Goal: Use online tool/utility: Utilize a website feature to perform a specific function

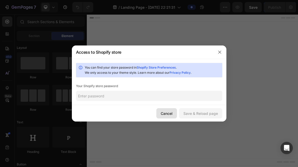
click at [168, 115] on div "Cancel" at bounding box center [167, 113] width 12 height 5
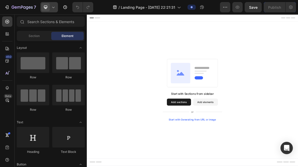
click at [52, 9] on icon at bounding box center [53, 7] width 5 height 5
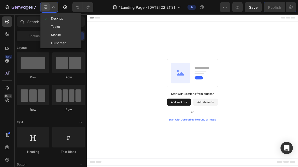
click at [129, 54] on div "Start with Sections from sidebar Add sections Add elements Start with Generatin…" at bounding box center [241, 125] width 309 height 200
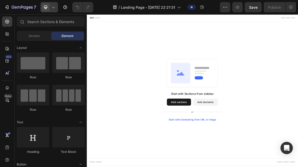
click at [240, 167] on div "Start with Generating from URL or image" at bounding box center [241, 169] width 69 height 4
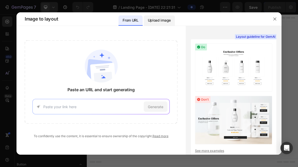
click at [160, 22] on p "Upload image" at bounding box center [159, 20] width 23 height 6
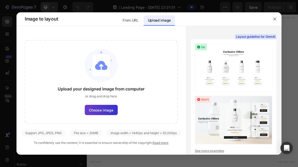
click at [100, 109] on span "Choose image" at bounding box center [101, 110] width 24 height 5
click at [0, 0] on input "Choose image" at bounding box center [0, 0] width 0 height 0
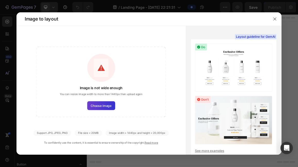
click at [103, 108] on span "Choose image" at bounding box center [101, 105] width 21 height 5
click at [0, 0] on input "Choose image" at bounding box center [0, 0] width 0 height 0
click at [274, 19] on icon "button" at bounding box center [275, 19] width 4 height 4
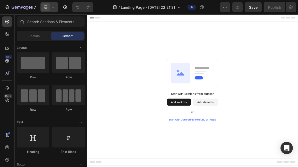
click at [262, 144] on button "Add elements" at bounding box center [260, 143] width 36 height 10
click at [262, 147] on button "Add elements" at bounding box center [260, 143] width 36 height 10
click at [236, 167] on div "Start with Generating from URL or image" at bounding box center [241, 169] width 69 height 4
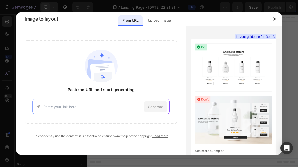
click at [62, 102] on div "Generate" at bounding box center [100, 106] width 137 height 15
click at [80, 109] on input at bounding box center [92, 106] width 99 height 5
paste input "[URL][DOMAIN_NAME]"
type input "[URL][DOMAIN_NAME]"
click at [160, 106] on span "Generate" at bounding box center [155, 106] width 15 height 5
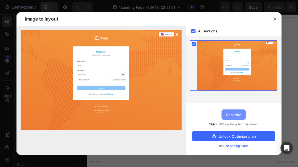
click at [234, 115] on div "Generate" at bounding box center [233, 114] width 15 height 5
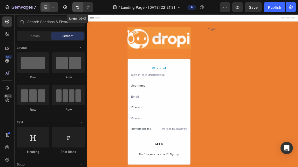
click at [75, 7] on icon "Undo/Redo" at bounding box center [77, 7] width 5 height 5
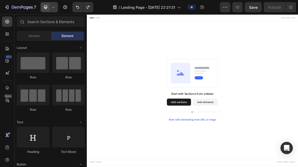
click at [223, 167] on div "Start with Generating from URL or image" at bounding box center [241, 169] width 69 height 4
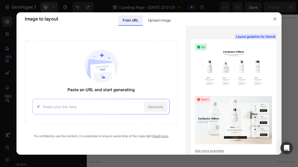
click at [101, 108] on input at bounding box center [92, 106] width 99 height 5
paste input "Collar Relajante Para [PERSON_NAME]"
click at [113, 105] on input "Collar Relajante Para [PERSON_NAME]" at bounding box center [92, 106] width 99 height 5
type input "C"
paste input "[URL][DOMAIN_NAME]"
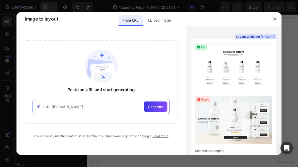
click at [56, 109] on input "[URL][DOMAIN_NAME]" at bounding box center [92, 106] width 99 height 5
drag, startPoint x: 50, startPoint y: 108, endPoint x: 42, endPoint y: 106, distance: 8.4
click at [42, 106] on div "[URL][DOMAIN_NAME] Generate" at bounding box center [100, 106] width 137 height 15
click at [52, 105] on input "[URL][DOMAIN_NAME]" at bounding box center [92, 106] width 99 height 5
drag, startPoint x: 52, startPoint y: 105, endPoint x: 41, endPoint y: 103, distance: 11.5
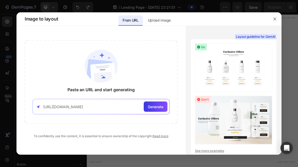
click at [41, 103] on div "[URL][DOMAIN_NAME] Generate" at bounding box center [100, 106] width 137 height 15
click at [94, 107] on input "[URL][DOMAIN_NAME]" at bounding box center [92, 106] width 99 height 5
drag, startPoint x: 56, startPoint y: 107, endPoint x: 78, endPoint y: 108, distance: 22.1
click at [78, 108] on input "[URL][DOMAIN_NAME]" at bounding box center [92, 106] width 99 height 5
click at [54, 108] on input "[URL][DOMAIN_NAME]" at bounding box center [92, 106] width 99 height 5
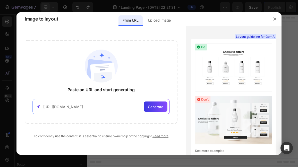
drag, startPoint x: 56, startPoint y: 107, endPoint x: 76, endPoint y: 108, distance: 20.9
click at [76, 108] on input "[URL][DOMAIN_NAME]" at bounding box center [92, 106] width 99 height 5
click at [148, 110] on div "Generate" at bounding box center [156, 107] width 24 height 10
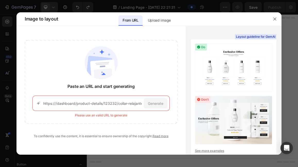
drag, startPoint x: 42, startPoint y: 103, endPoint x: 48, endPoint y: 103, distance: 5.7
click at [48, 103] on div "https:///dashboard/product-details/123232/collar-relajante-para-perros-feromona…" at bounding box center [100, 103] width 137 height 15
drag, startPoint x: 43, startPoint y: 103, endPoint x: 183, endPoint y: 110, distance: 140.4
click at [183, 110] on div "Paste an URL and start generating https:///dashboard/product-details/123232/col…" at bounding box center [100, 89] width 169 height 98
paste input "[DOMAIN_NAME]"
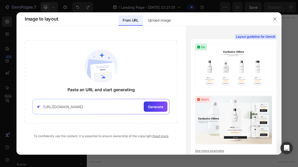
type input "[URL][DOMAIN_NAME]"
click at [150, 105] on span "Generate" at bounding box center [155, 106] width 15 height 5
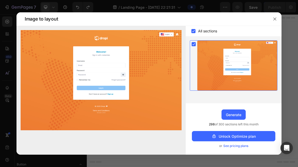
click at [193, 33] on rect at bounding box center [193, 31] width 4 height 4
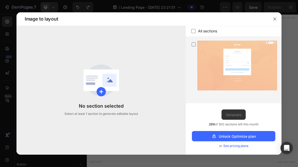
click at [99, 93] on icon at bounding box center [100, 91] width 9 height 9
click at [102, 92] on icon at bounding box center [100, 91] width 9 height 9
click at [99, 91] on icon at bounding box center [100, 91] width 9 height 9
click at [194, 45] on icon at bounding box center [193, 44] width 5 height 5
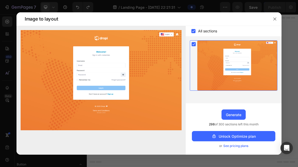
click at [105, 71] on img at bounding box center [101, 80] width 161 height 100
click at [97, 92] on img at bounding box center [101, 80] width 161 height 100
click at [247, 53] on div at bounding box center [237, 66] width 80 height 50
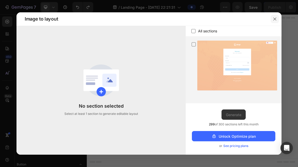
click at [274, 16] on button "button" at bounding box center [274, 19] width 8 height 8
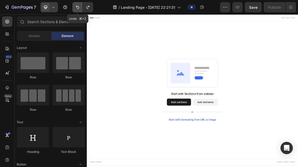
click at [80, 10] on button "Undo/Redo" at bounding box center [77, 7] width 10 height 10
click at [214, 167] on div "Start with Generating from URL or image" at bounding box center [241, 169] width 69 height 4
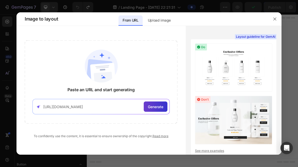
type input "[URL][DOMAIN_NAME]"
click at [152, 102] on div "Generate" at bounding box center [156, 107] width 24 height 10
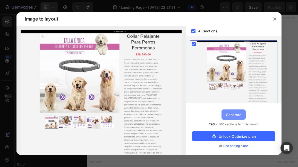
click at [227, 117] on div "Generate" at bounding box center [233, 114] width 15 height 5
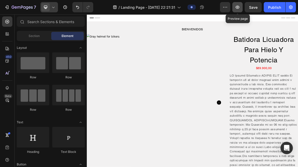
click at [236, 5] on icon "button" at bounding box center [237, 7] width 5 height 5
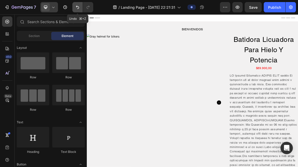
click at [75, 5] on icon "Undo/Redo" at bounding box center [77, 7] width 5 height 5
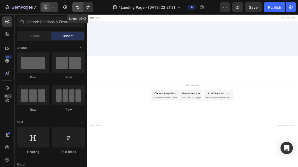
click at [75, 5] on icon "Undo/Redo" at bounding box center [77, 7] width 5 height 5
